Goal: Task Accomplishment & Management: Manage account settings

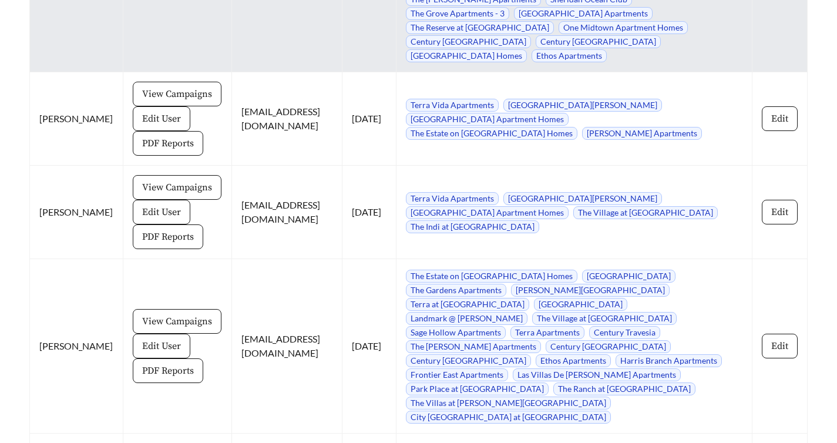
scroll to position [6622, 0]
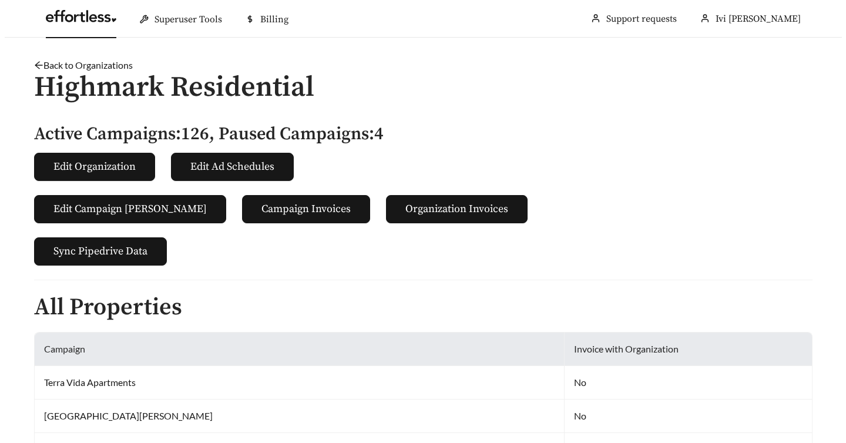
scroll to position [6622, 0]
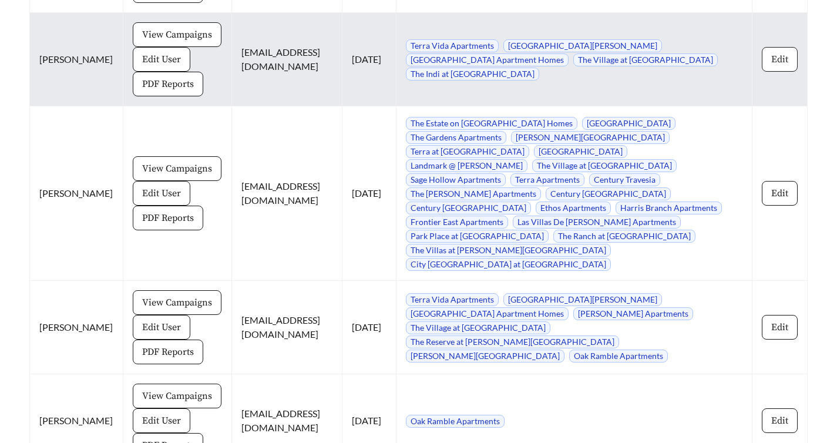
click at [781, 72] on button "Edit" at bounding box center [780, 59] width 36 height 25
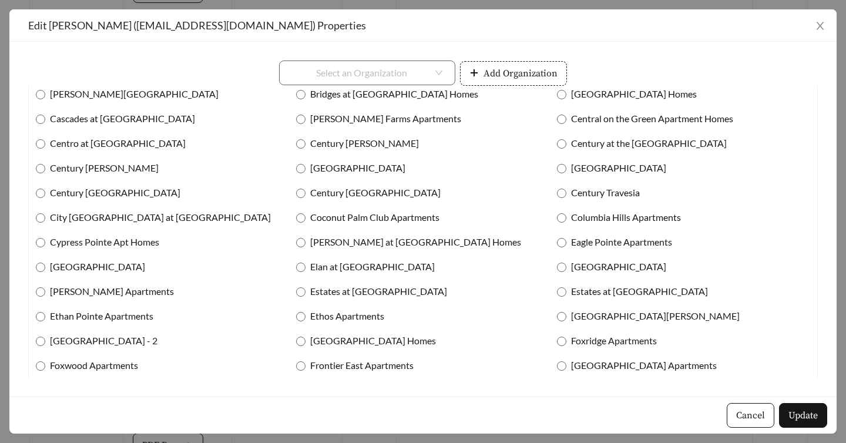
scroll to position [0, 0]
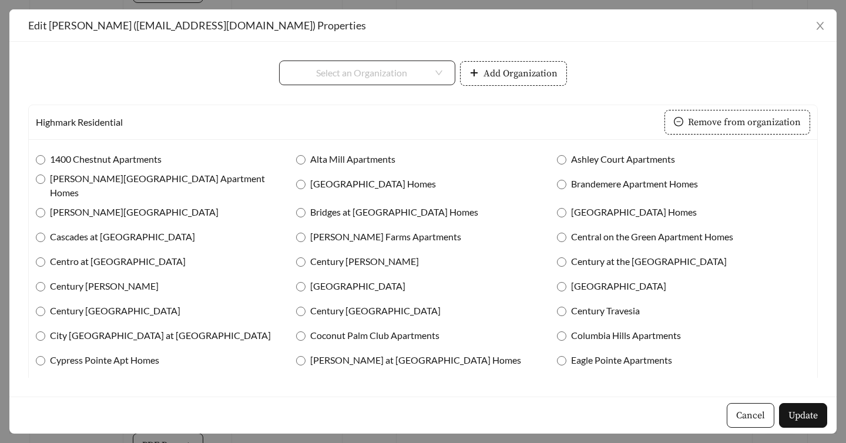
click at [441, 69] on div "Select an Organization" at bounding box center [367, 73] width 176 height 25
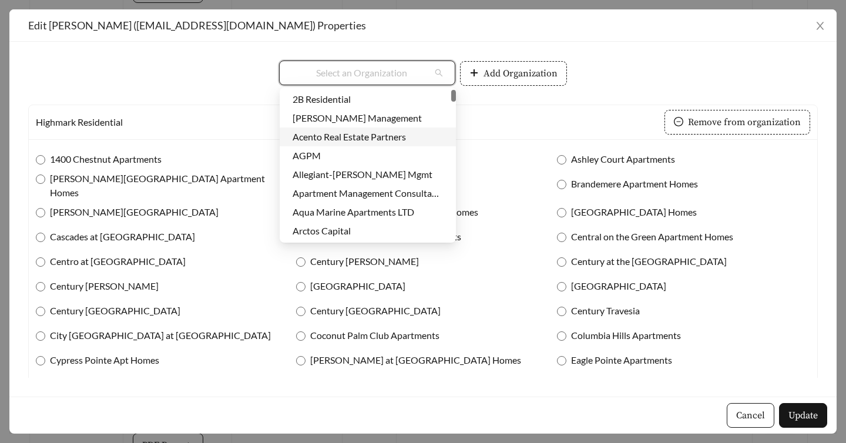
click at [648, 81] on div "Select an Organization Add Organization" at bounding box center [423, 73] width 790 height 25
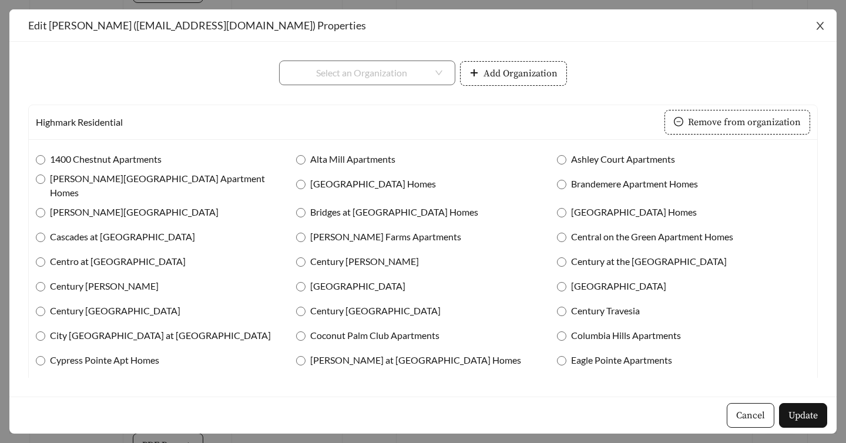
click at [818, 27] on icon "close" at bounding box center [821, 26] width 8 height 8
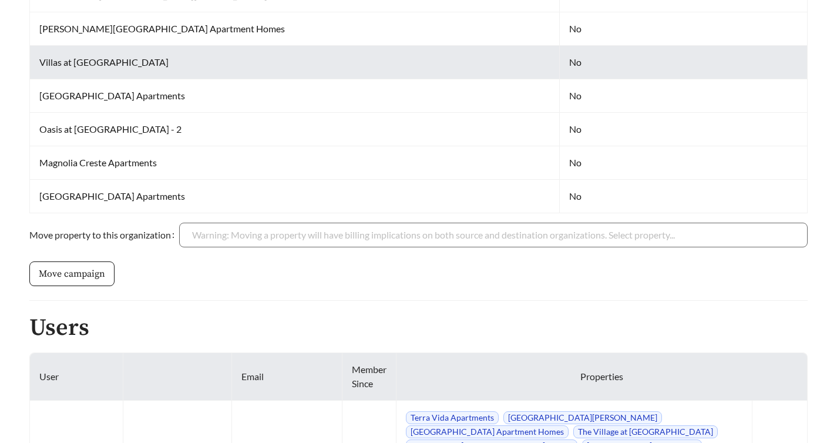
scroll to position [5296, 0]
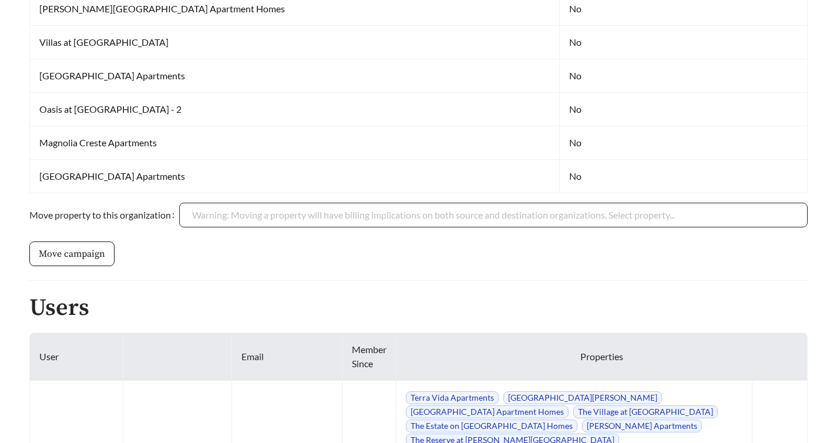
click at [273, 223] on input "Move property to this organization" at bounding box center [493, 214] width 603 height 23
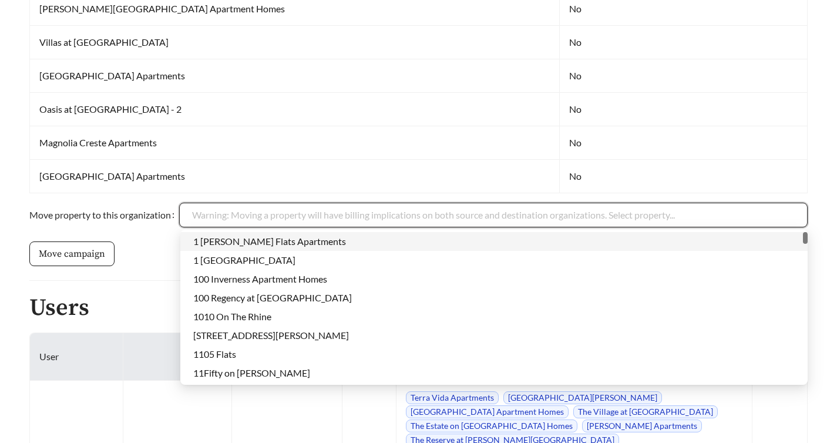
click at [439, 214] on input "Move property to this organization" at bounding box center [493, 214] width 603 height 23
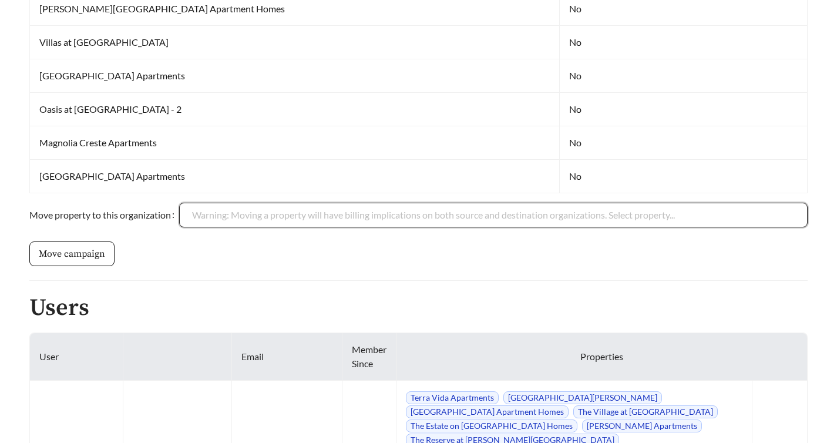
click at [313, 207] on input "Move property to this organization" at bounding box center [493, 214] width 603 height 23
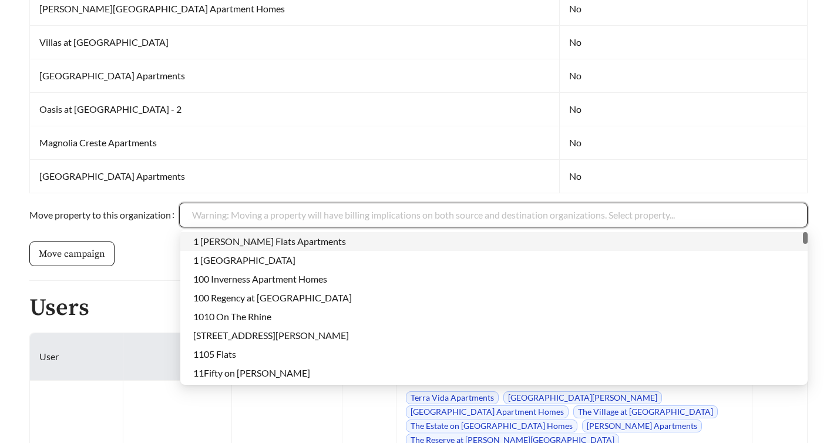
click at [311, 244] on div "1 [PERSON_NAME] Flats Apartments" at bounding box center [494, 241] width 602 height 13
type input "**********"
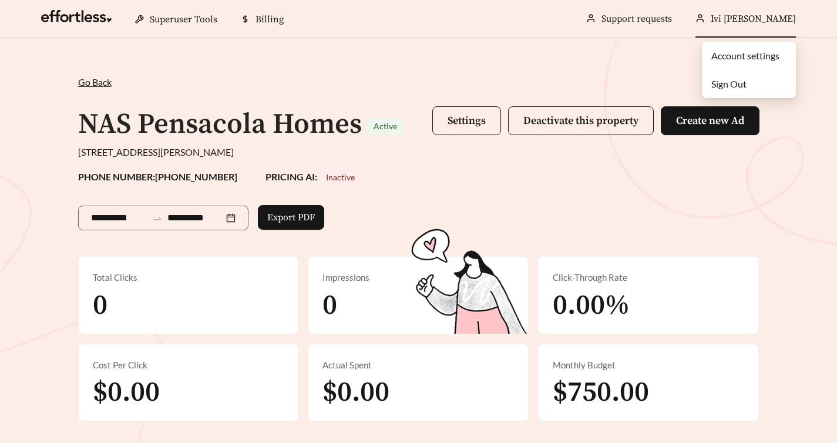
click at [754, 55] on link "Account settings" at bounding box center [745, 55] width 68 height 11
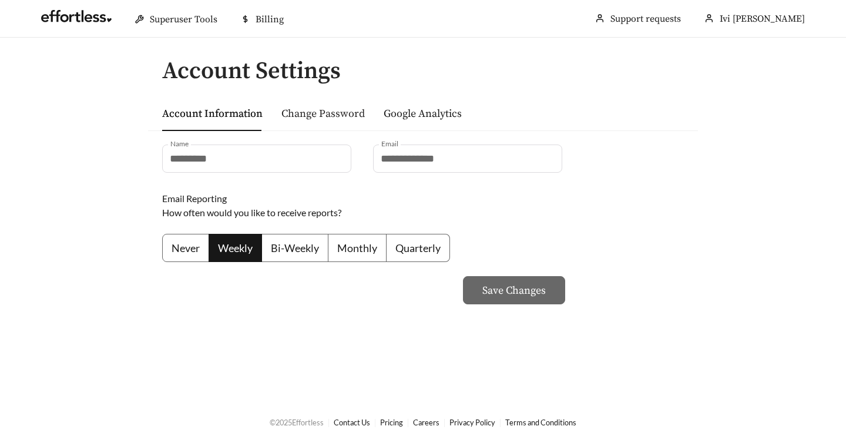
click at [318, 111] on link "Change Password" at bounding box center [322, 114] width 83 height 14
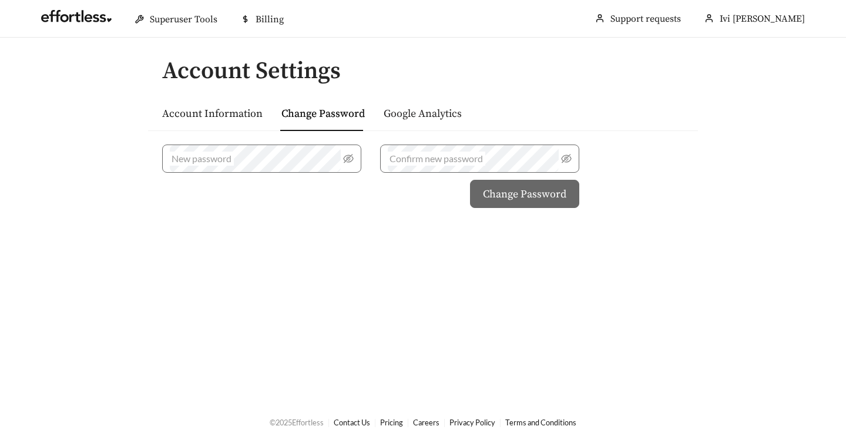
click at [409, 108] on link "Google Analytics" at bounding box center [423, 114] width 78 height 14
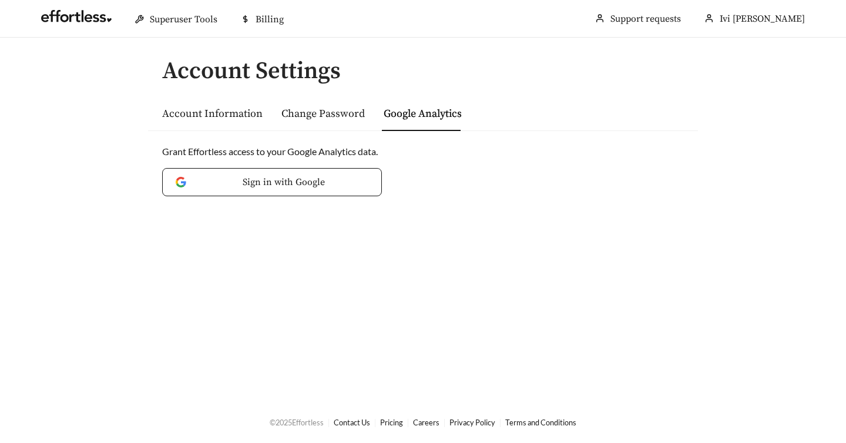
click at [226, 122] on div "Account Information" at bounding box center [212, 113] width 100 height 35
